Goal: Check status: Check status

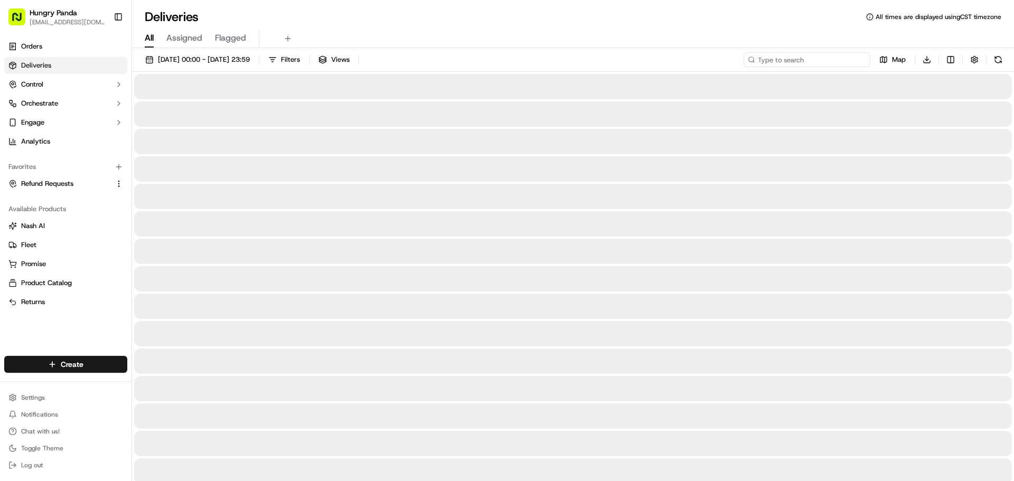
drag, startPoint x: 832, startPoint y: 65, endPoint x: 820, endPoint y: 64, distance: 12.2
click at [832, 65] on input at bounding box center [806, 59] width 127 height 15
click at [820, 64] on input at bounding box center [806, 59] width 127 height 15
paste input "5266205818954706681030"
click at [646, 42] on div "All Assigned Flagged" at bounding box center [573, 39] width 882 height 18
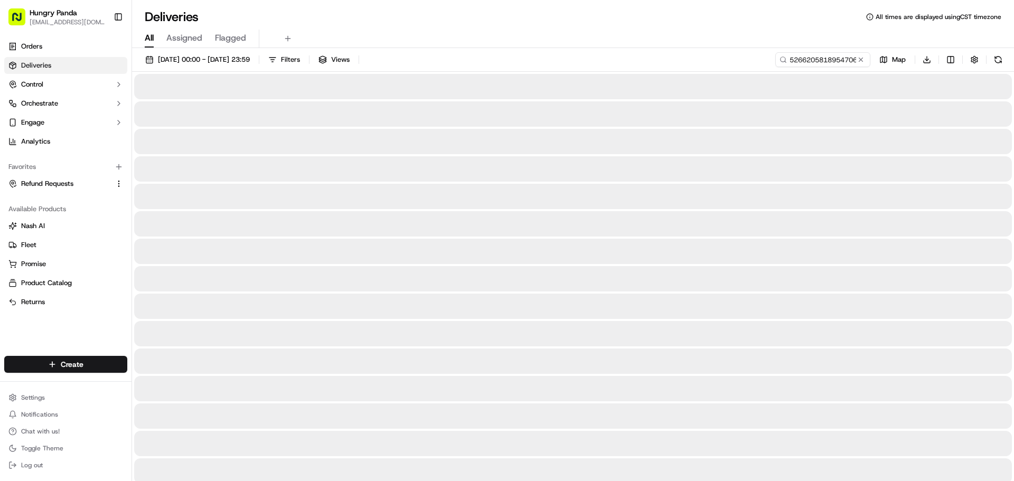
click at [490, 43] on div "All Assigned Flagged" at bounding box center [573, 39] width 882 height 18
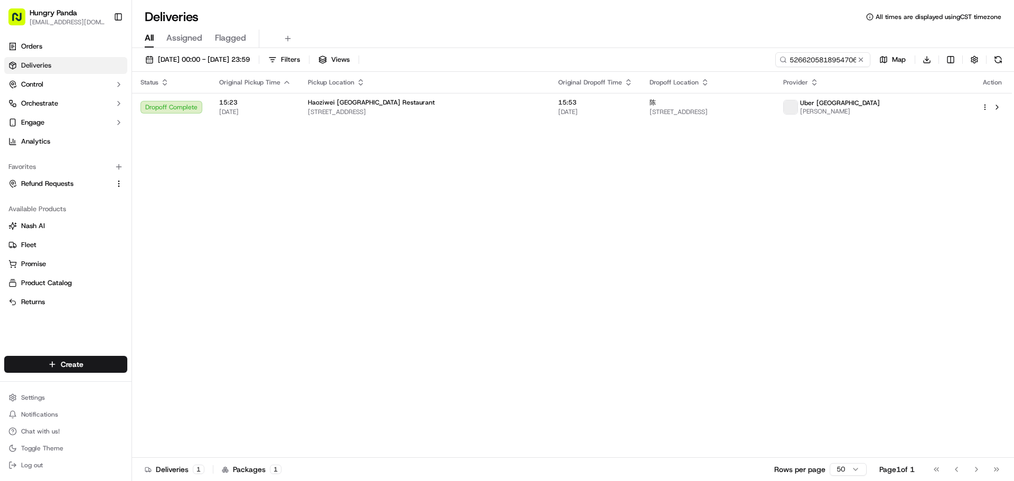
click at [496, 60] on div "[DATE] 00:00 - [DATE] 23:59 Filters Views 5266205818954706681030 Map Download" at bounding box center [573, 62] width 882 height 20
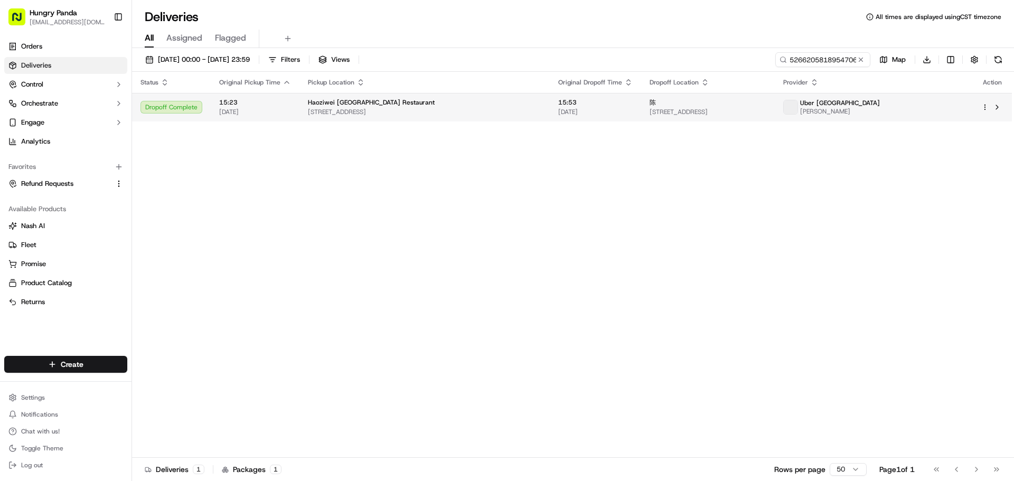
click at [438, 111] on span "[STREET_ADDRESS]" at bounding box center [424, 112] width 233 height 8
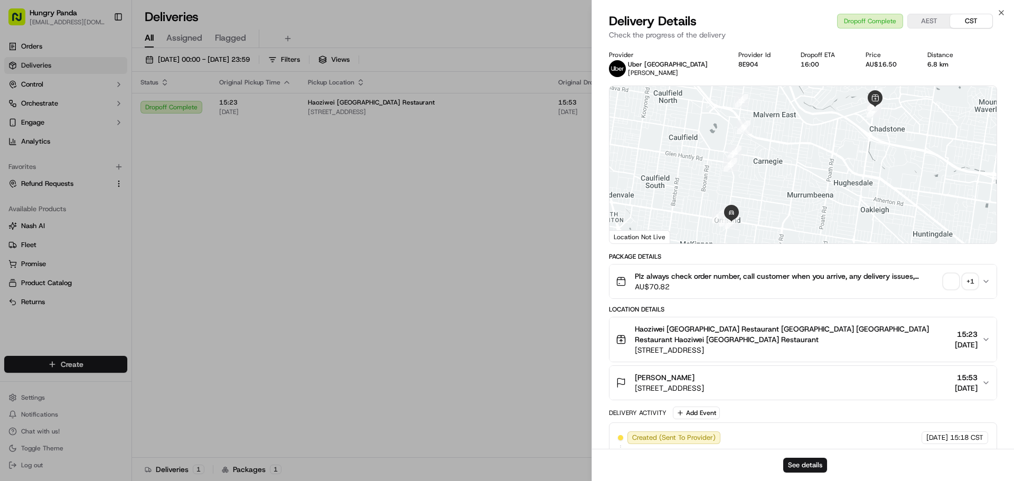
click at [955, 287] on span "button" at bounding box center [950, 281] width 15 height 15
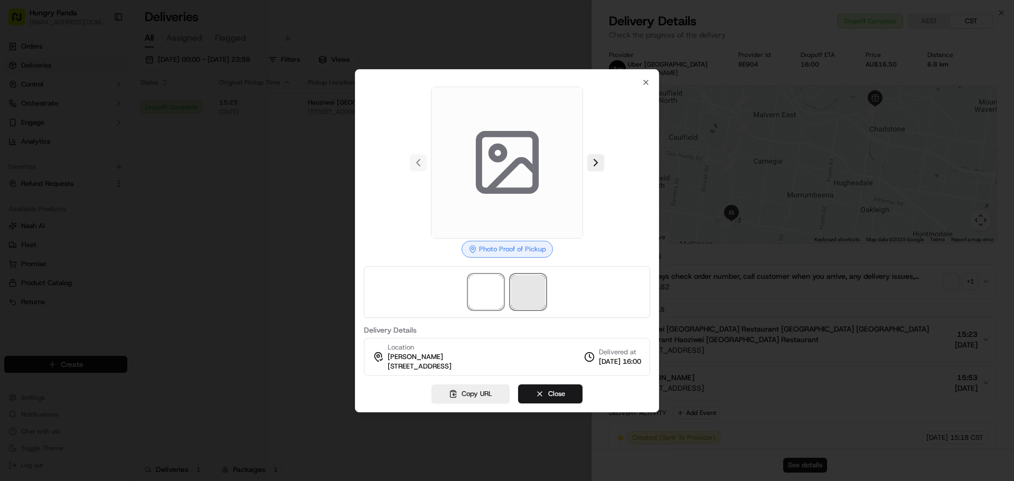
click at [533, 288] on span at bounding box center [528, 292] width 34 height 34
click at [472, 288] on span at bounding box center [486, 292] width 34 height 34
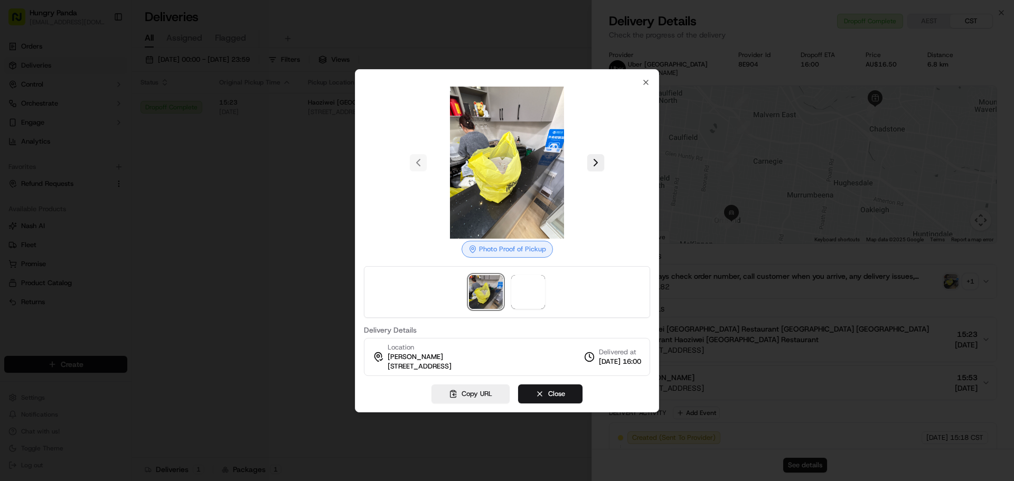
click at [511, 178] on img at bounding box center [507, 163] width 152 height 152
click at [526, 290] on span at bounding box center [528, 292] width 34 height 34
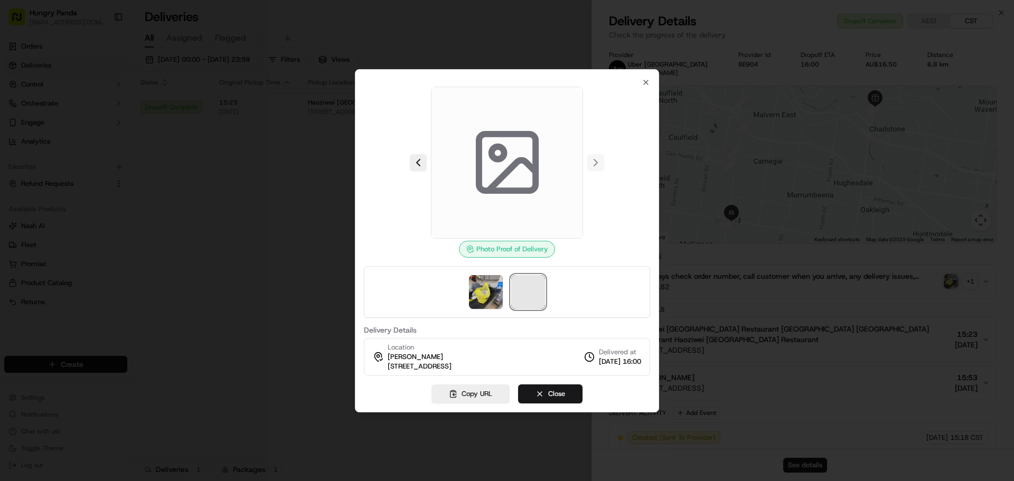
click at [513, 290] on span at bounding box center [528, 292] width 34 height 34
click at [480, 295] on img at bounding box center [486, 292] width 34 height 34
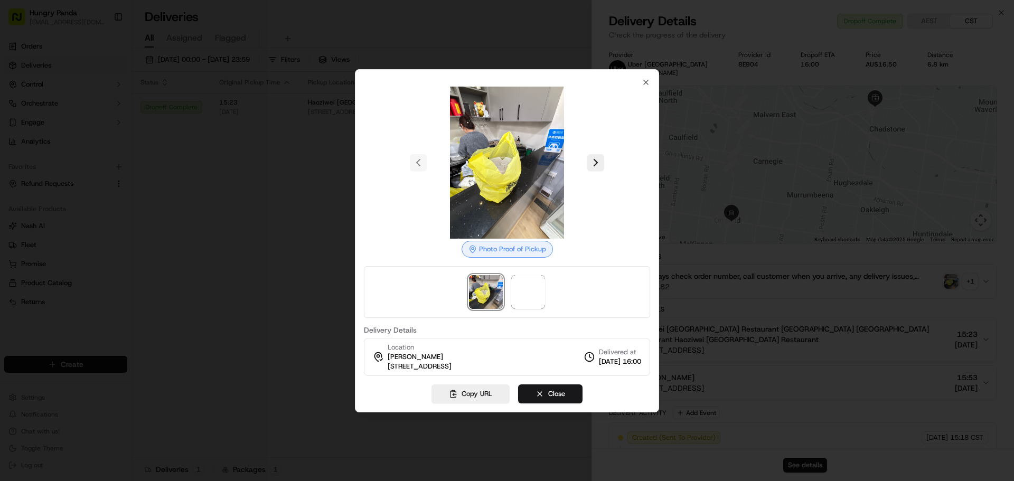
click at [487, 189] on img at bounding box center [507, 163] width 152 height 152
click at [594, 163] on button at bounding box center [595, 162] width 17 height 17
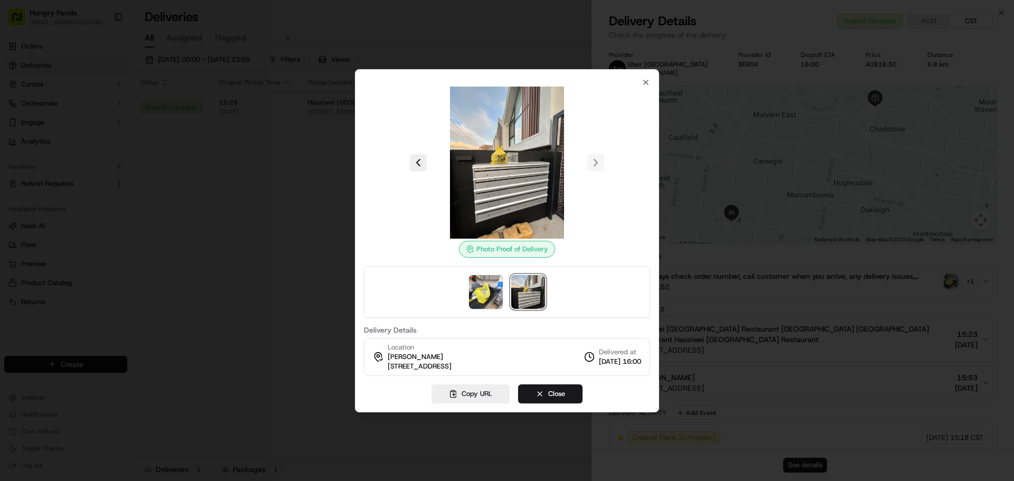
click at [517, 166] on img at bounding box center [507, 163] width 152 height 152
click at [501, 157] on img at bounding box center [507, 163] width 152 height 152
click at [508, 183] on img at bounding box center [507, 163] width 152 height 152
drag, startPoint x: 497, startPoint y: 149, endPoint x: 485, endPoint y: 300, distance: 150.9
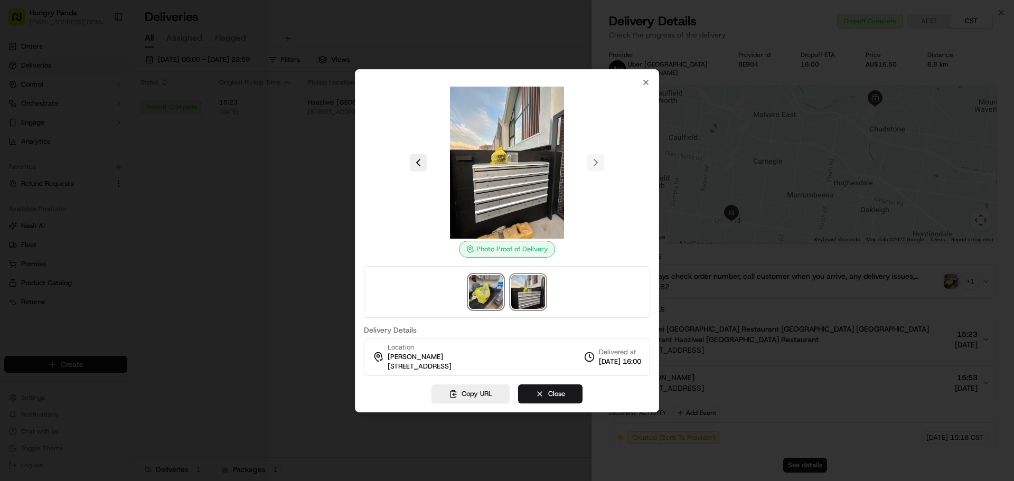
click at [489, 302] on img at bounding box center [486, 292] width 34 height 34
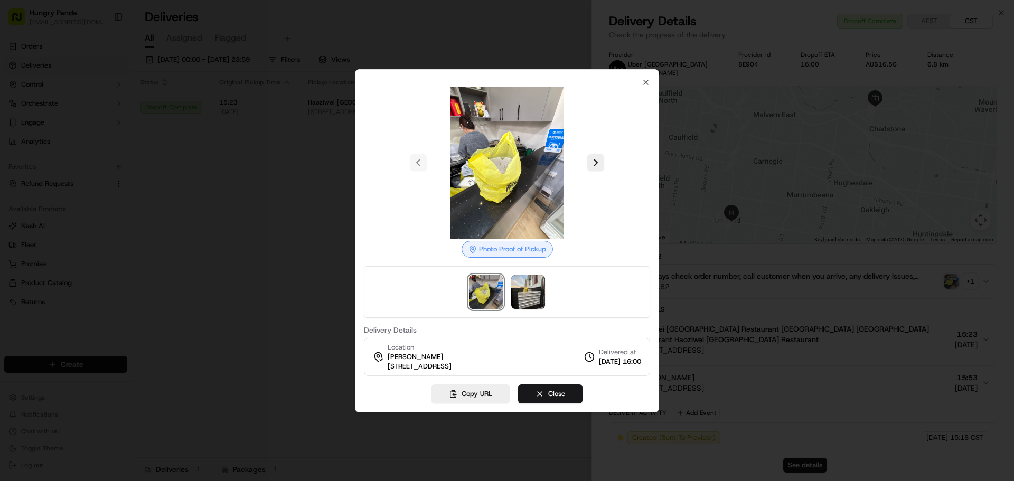
click at [480, 297] on img at bounding box center [486, 292] width 34 height 34
click at [517, 158] on img at bounding box center [507, 163] width 152 height 152
click at [571, 45] on div at bounding box center [507, 240] width 1014 height 481
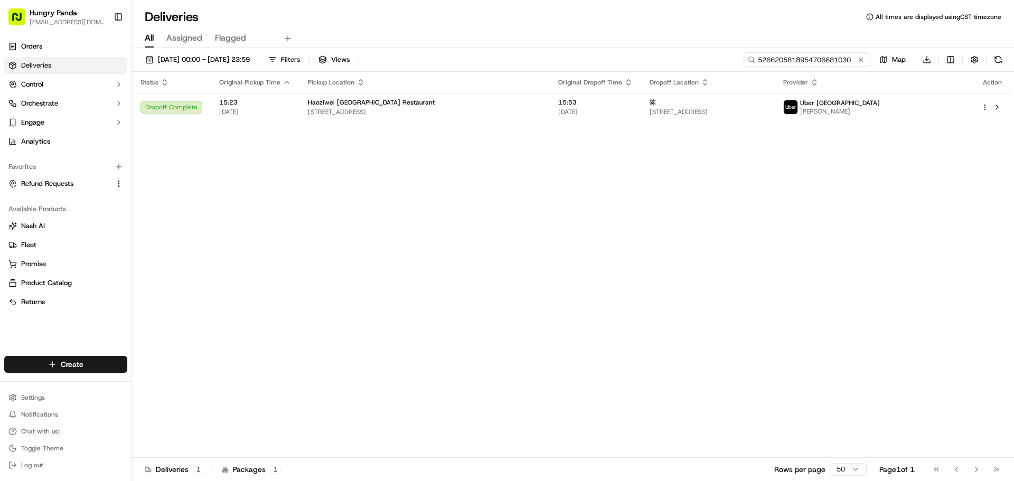
click at [829, 63] on input "5266205818954706681030" at bounding box center [806, 59] width 127 height 15
paste input "060263918152744461023"
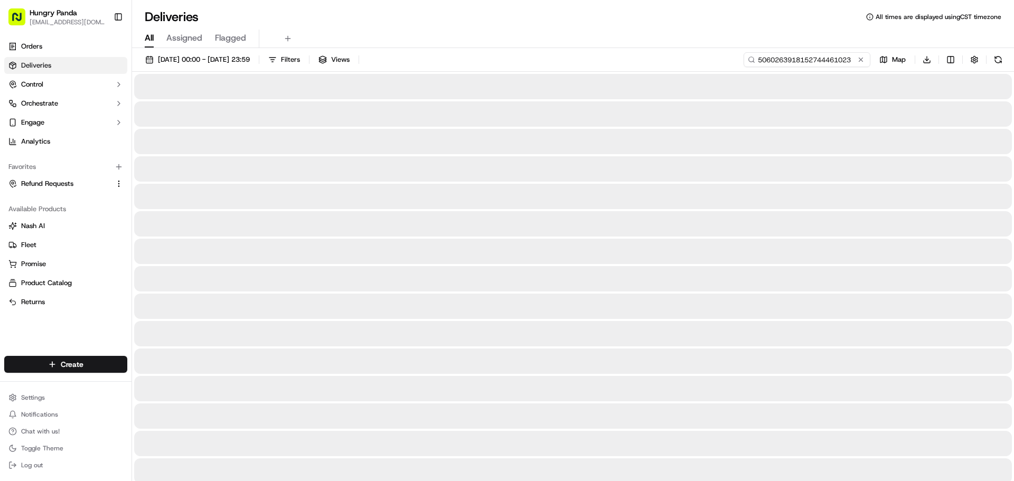
type input "5060263918152744461023"
click at [655, 62] on div "[DATE] 00:00 - [DATE] 23:59 Filters Views 5060263918152744461023 Map Download" at bounding box center [573, 62] width 882 height 20
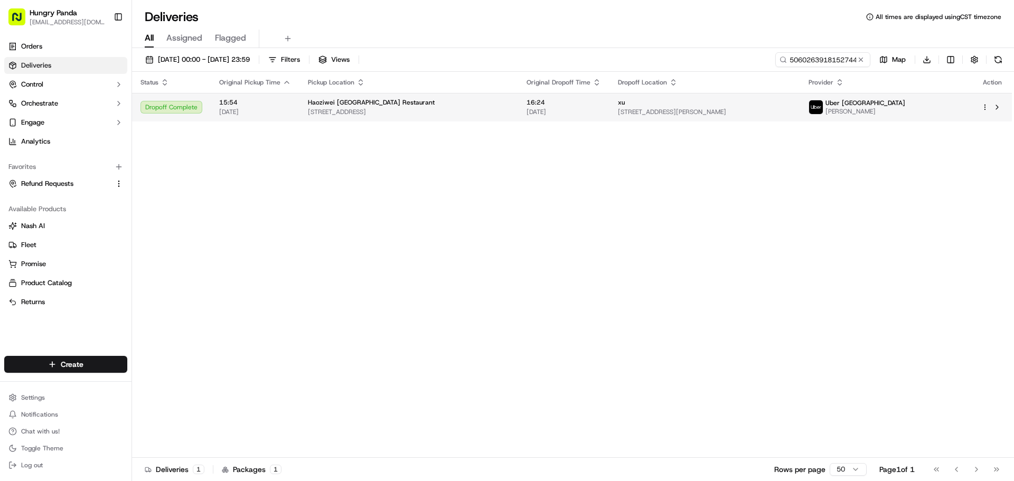
click at [508, 101] on div "Haoziwei [GEOGRAPHIC_DATA] Restaurant" at bounding box center [409, 102] width 202 height 8
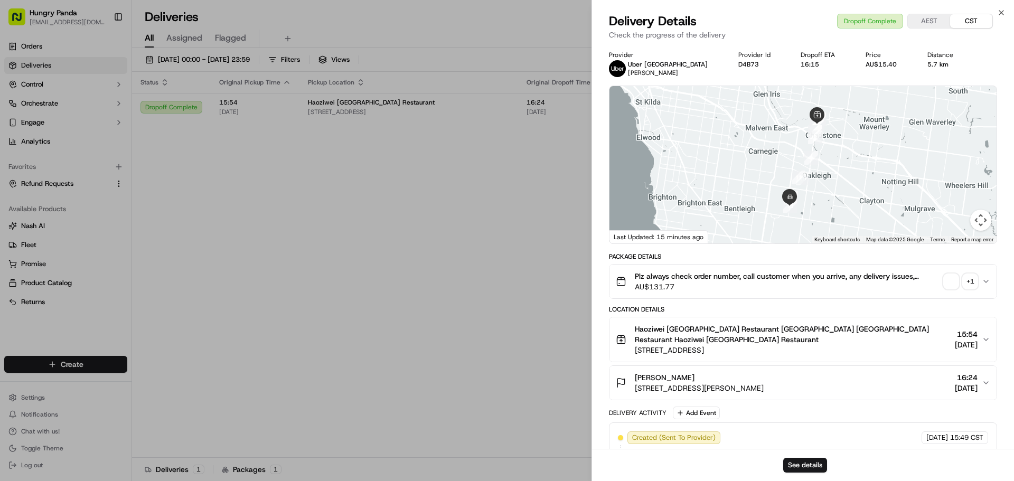
click at [952, 287] on span "button" at bounding box center [950, 281] width 15 height 15
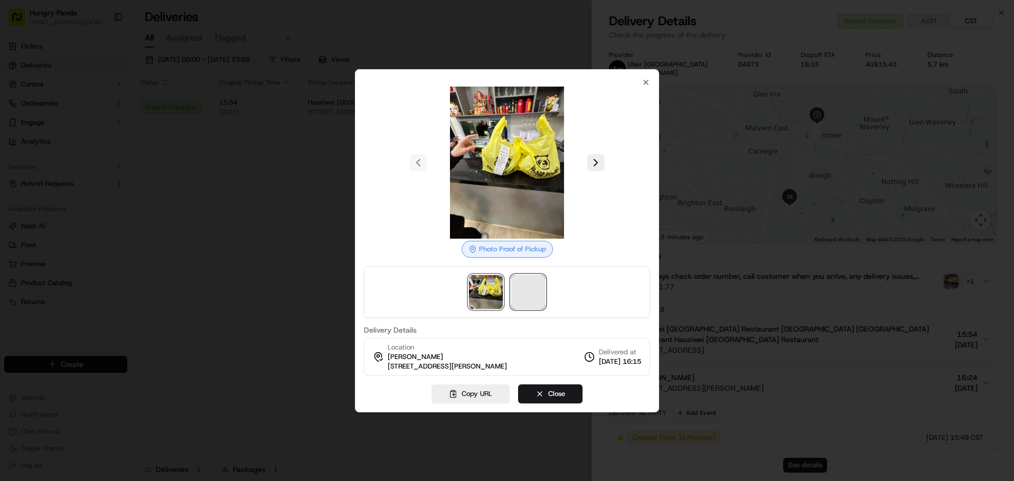
click at [530, 302] on span at bounding box center [528, 292] width 34 height 34
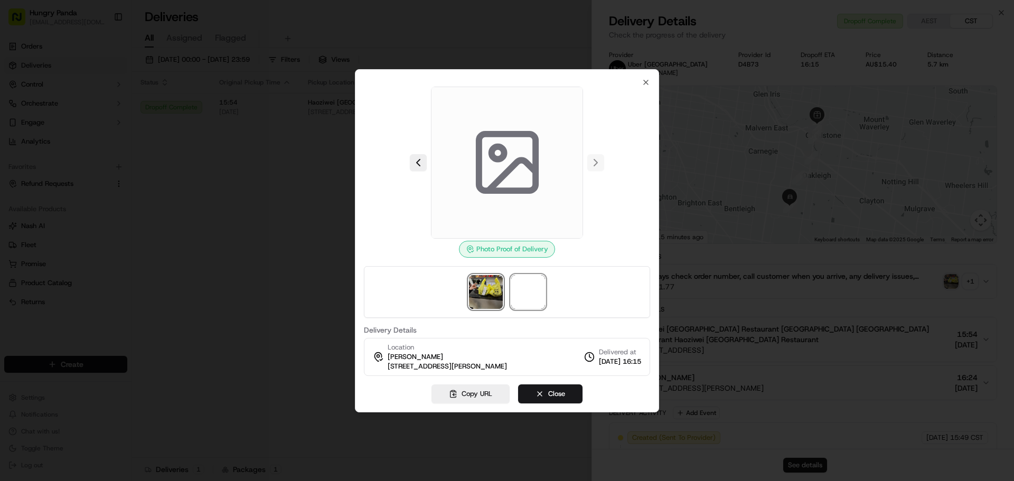
click at [496, 294] on img at bounding box center [486, 292] width 34 height 34
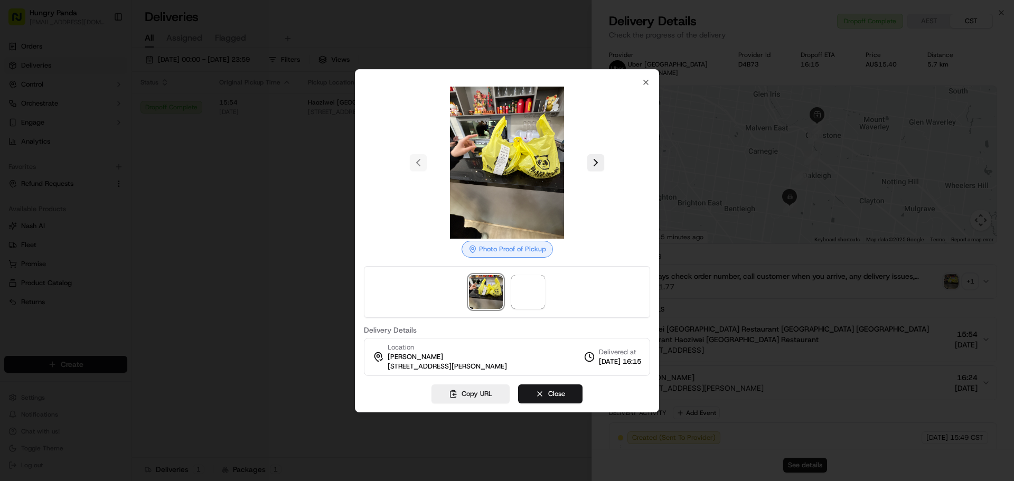
click at [496, 176] on img at bounding box center [507, 163] width 152 height 152
click at [523, 294] on span at bounding box center [528, 292] width 34 height 34
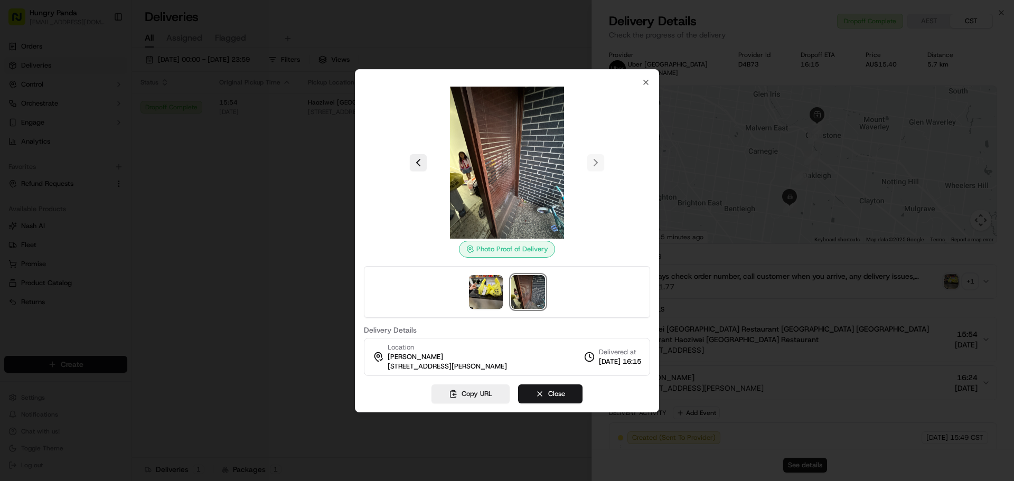
click at [600, 9] on div at bounding box center [507, 240] width 1014 height 481
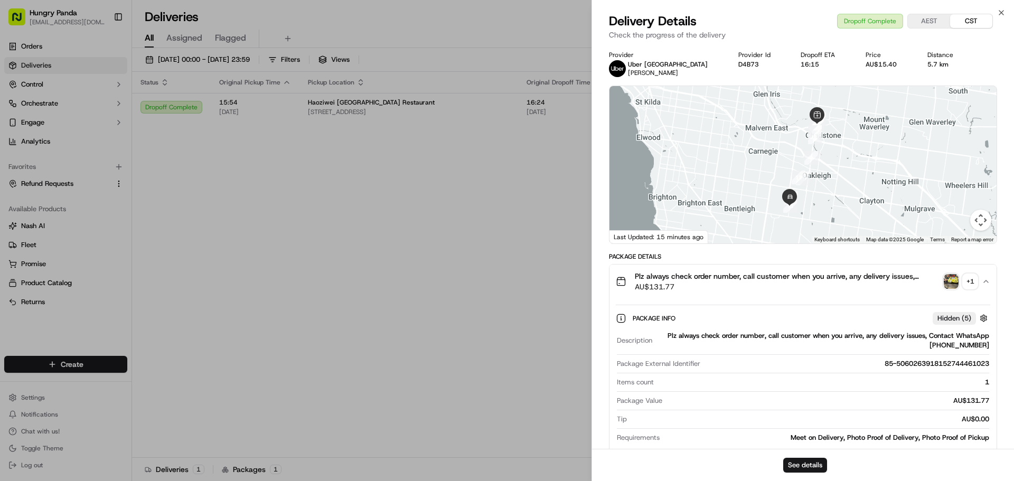
click at [959, 280] on button "+ 1" at bounding box center [960, 281] width 34 height 15
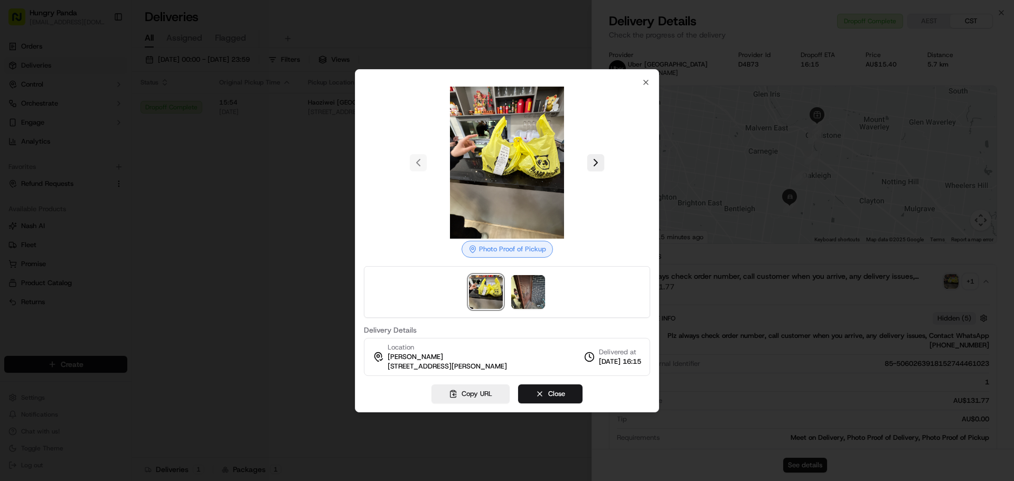
click at [536, 156] on img at bounding box center [507, 163] width 152 height 152
click at [521, 298] on img at bounding box center [528, 292] width 34 height 34
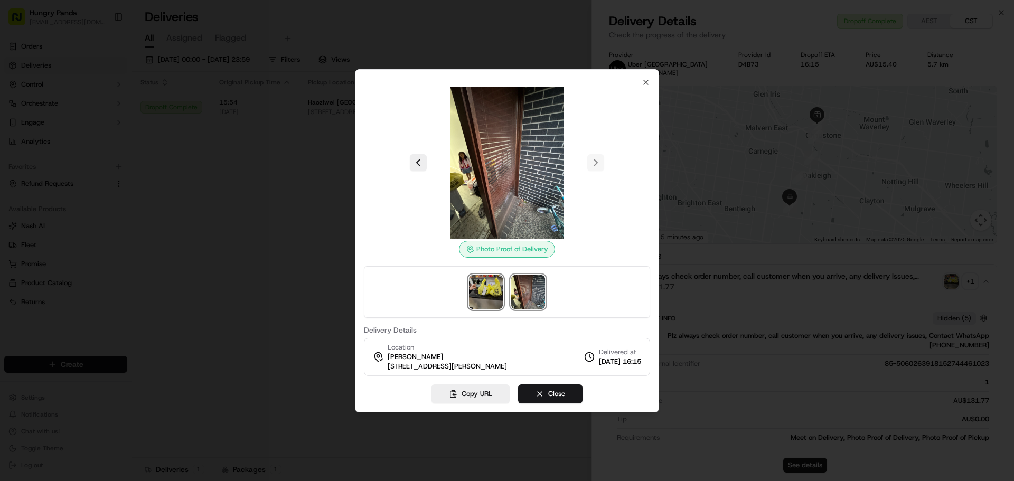
click at [476, 292] on img at bounding box center [486, 292] width 34 height 34
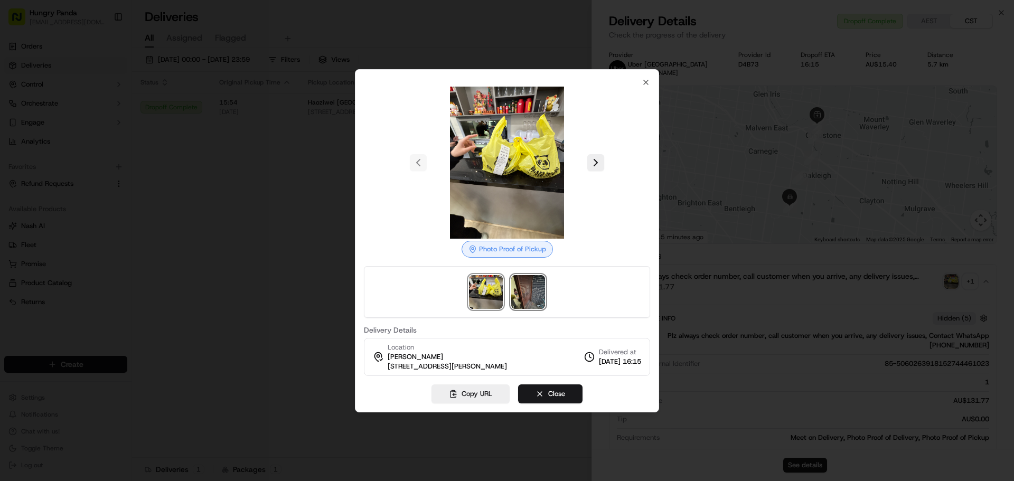
click at [530, 296] on img at bounding box center [528, 292] width 34 height 34
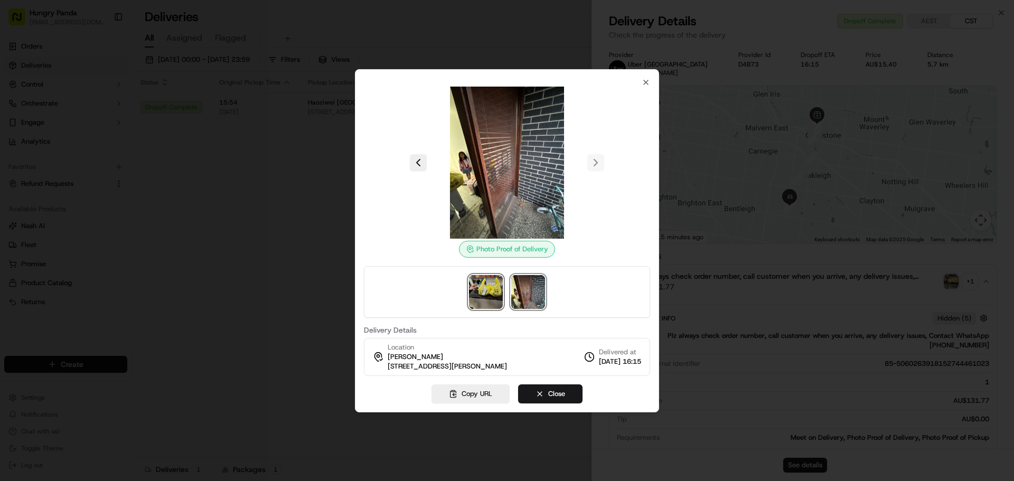
click at [488, 285] on img at bounding box center [486, 292] width 34 height 34
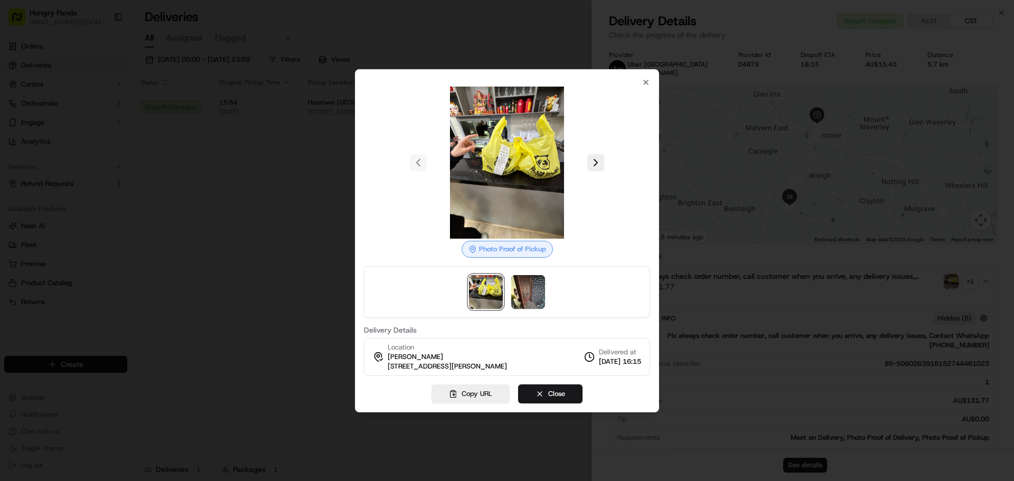
click at [496, 149] on img at bounding box center [507, 163] width 152 height 152
